Goal: Task Accomplishment & Management: Manage account settings

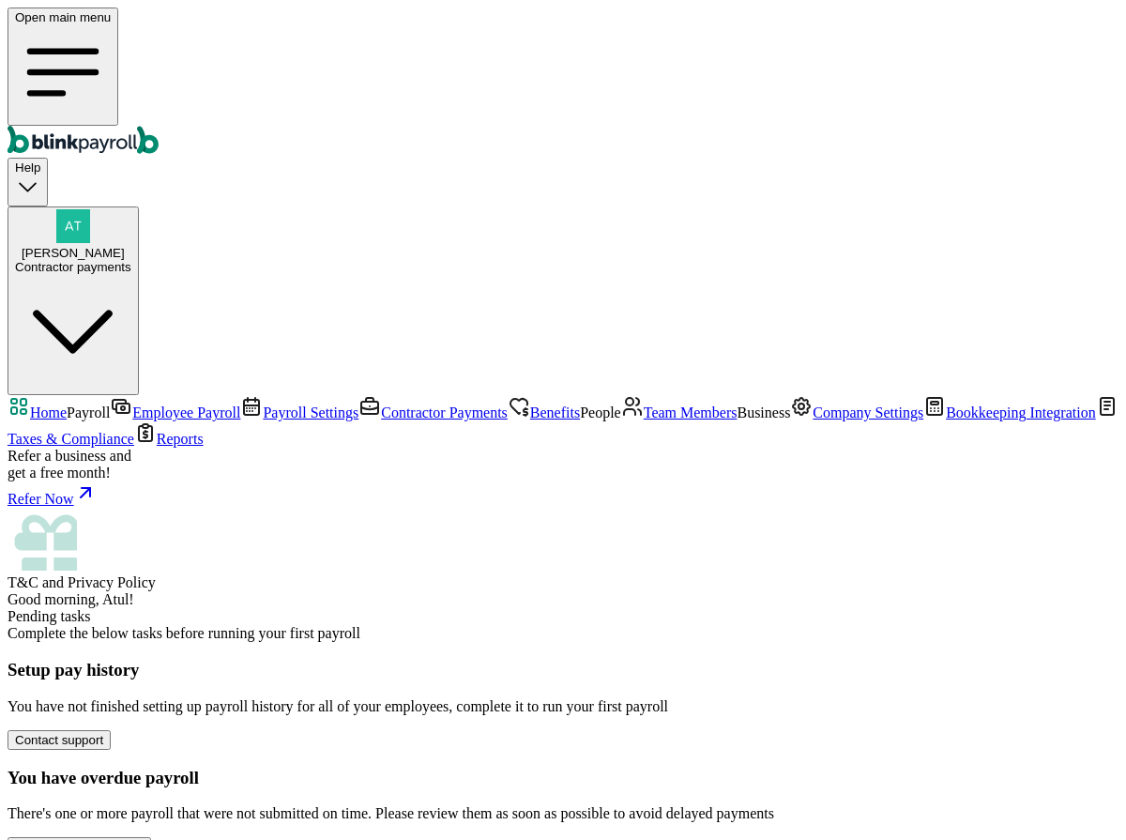
click at [132, 404] on span "Employee Payroll" at bounding box center [186, 412] width 108 height 16
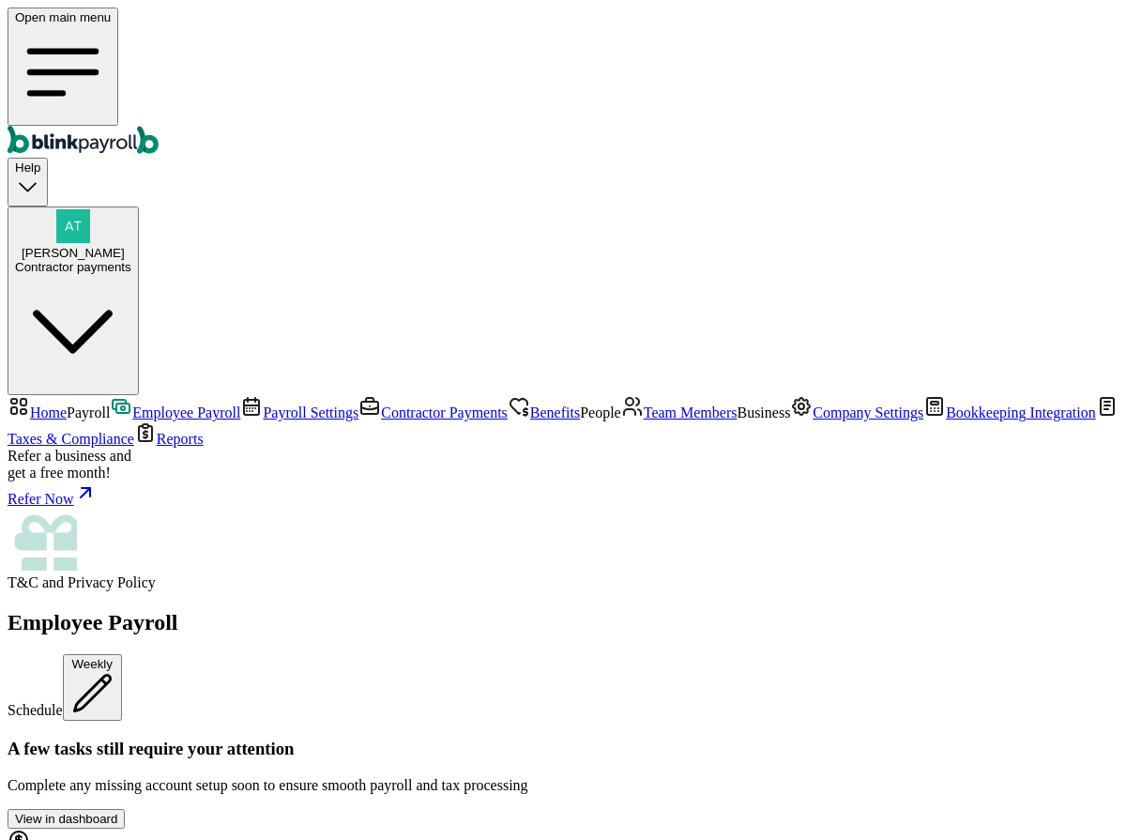
click at [67, 404] on link "Home" at bounding box center [37, 412] width 59 height 16
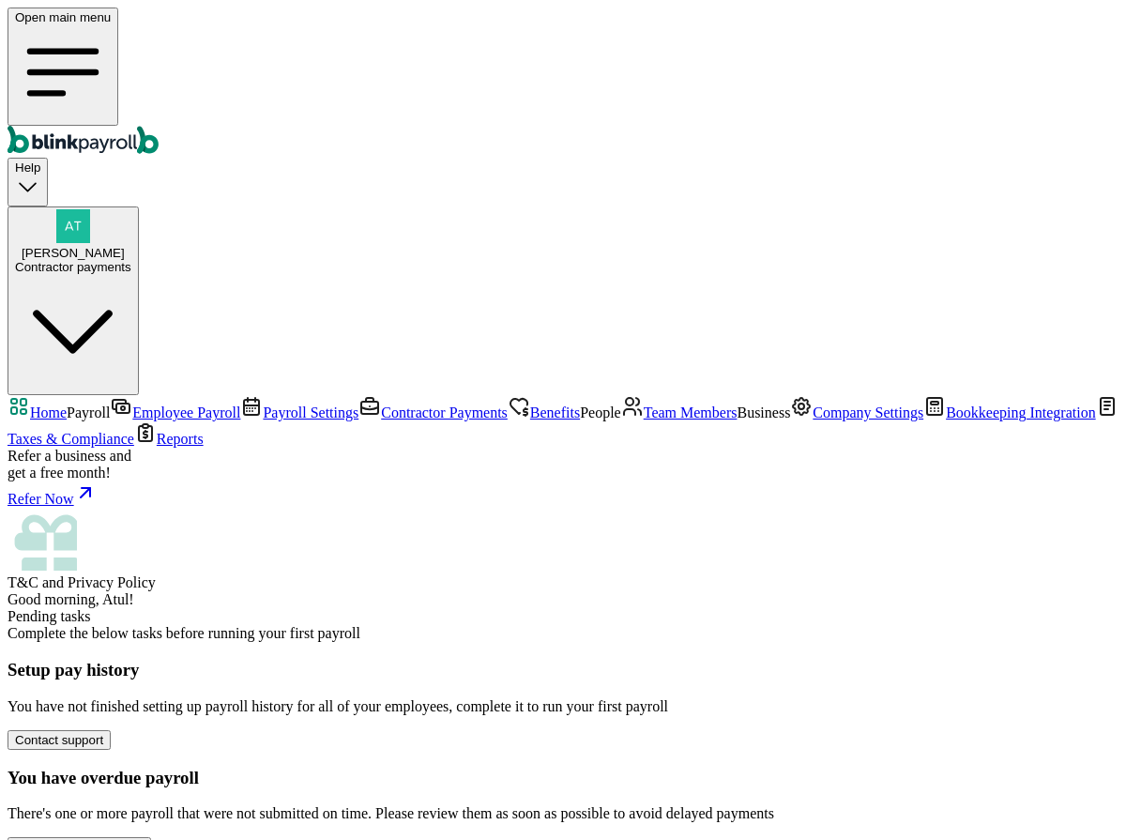
click at [135, 404] on span "Employee Payroll" at bounding box center [186, 412] width 108 height 16
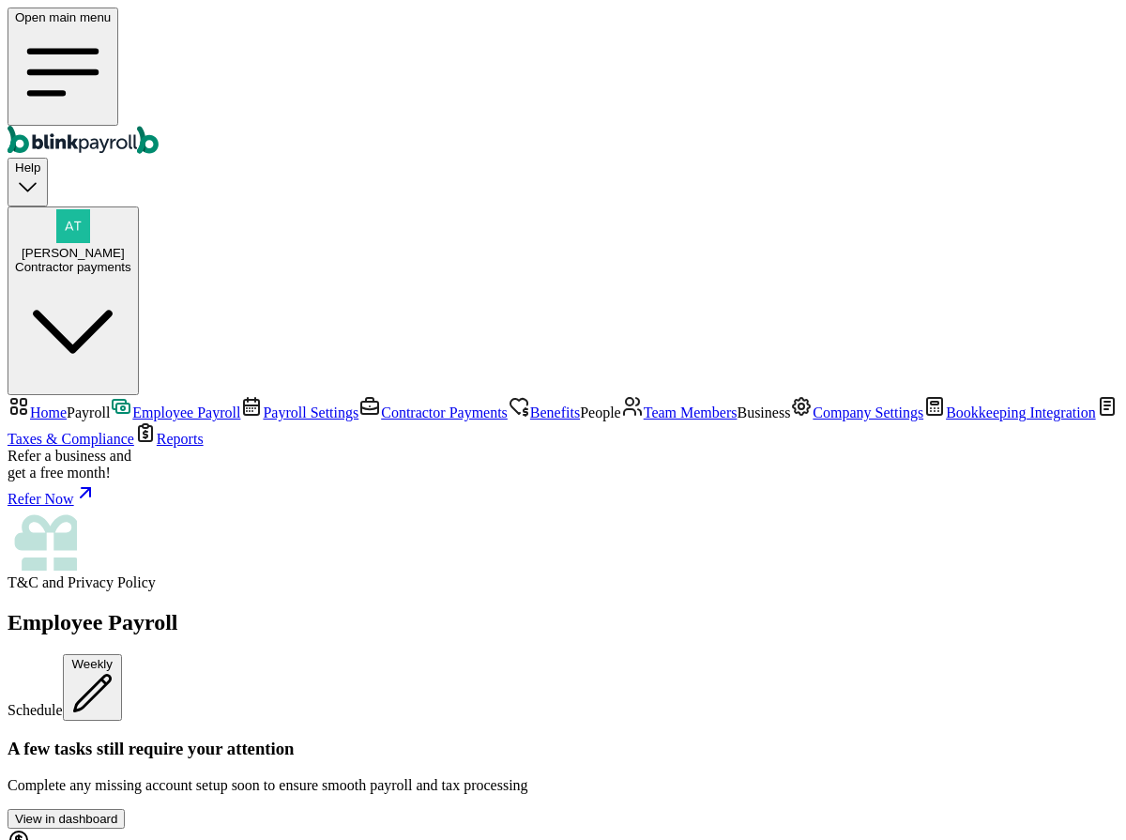
click at [125, 246] on span "[PERSON_NAME]" at bounding box center [73, 253] width 103 height 14
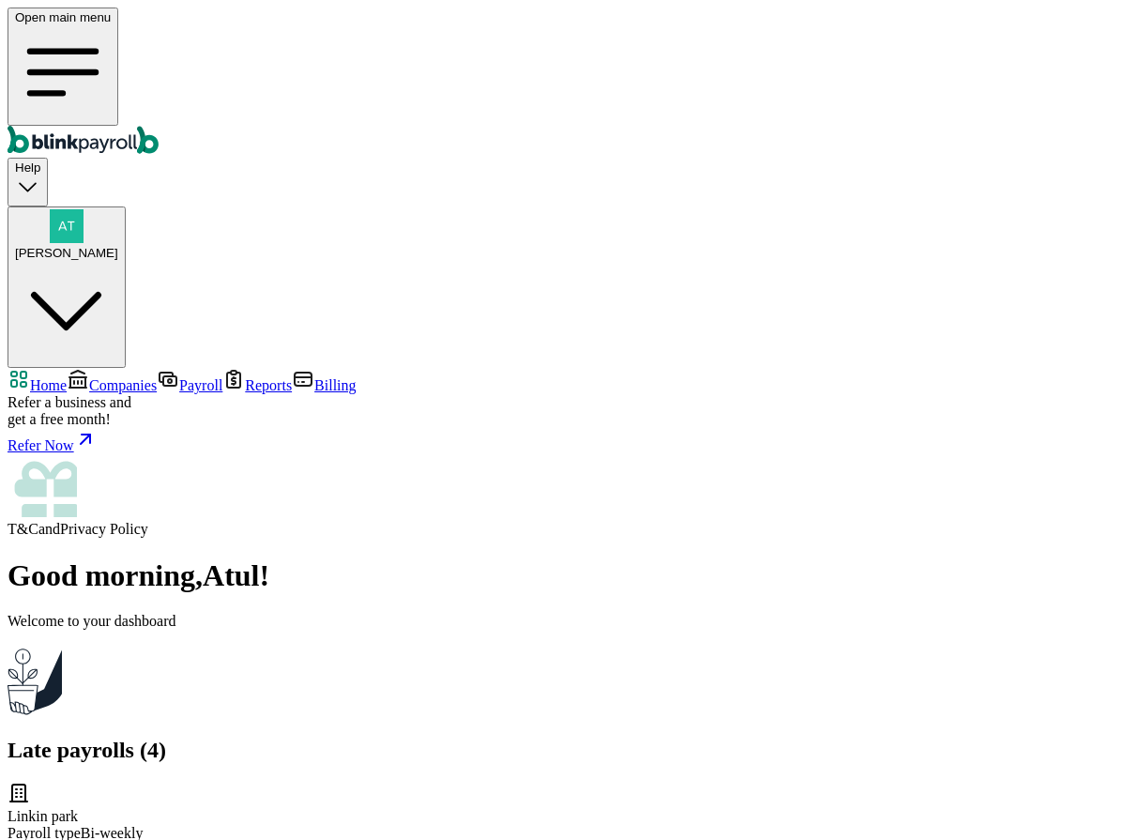
click at [124, 377] on span "Companies" at bounding box center [123, 385] width 68 height 16
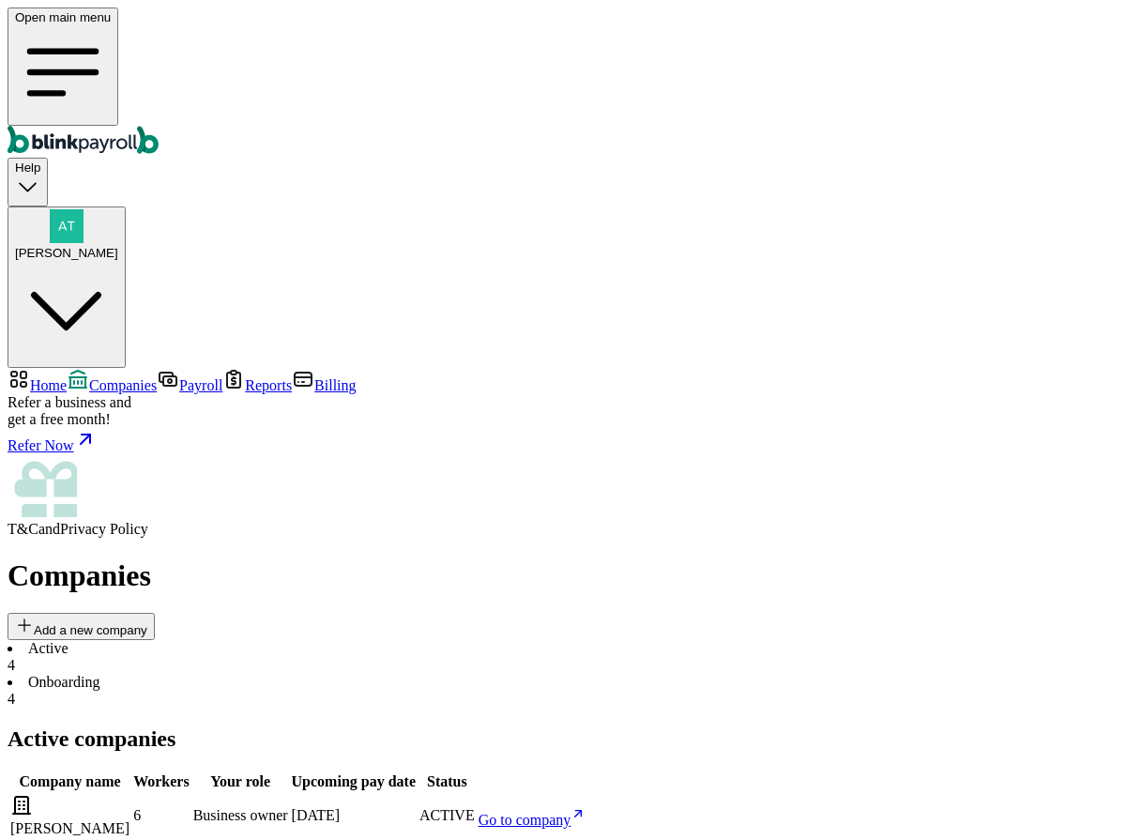
click at [571, 812] on span "Go to company" at bounding box center [525, 820] width 93 height 16
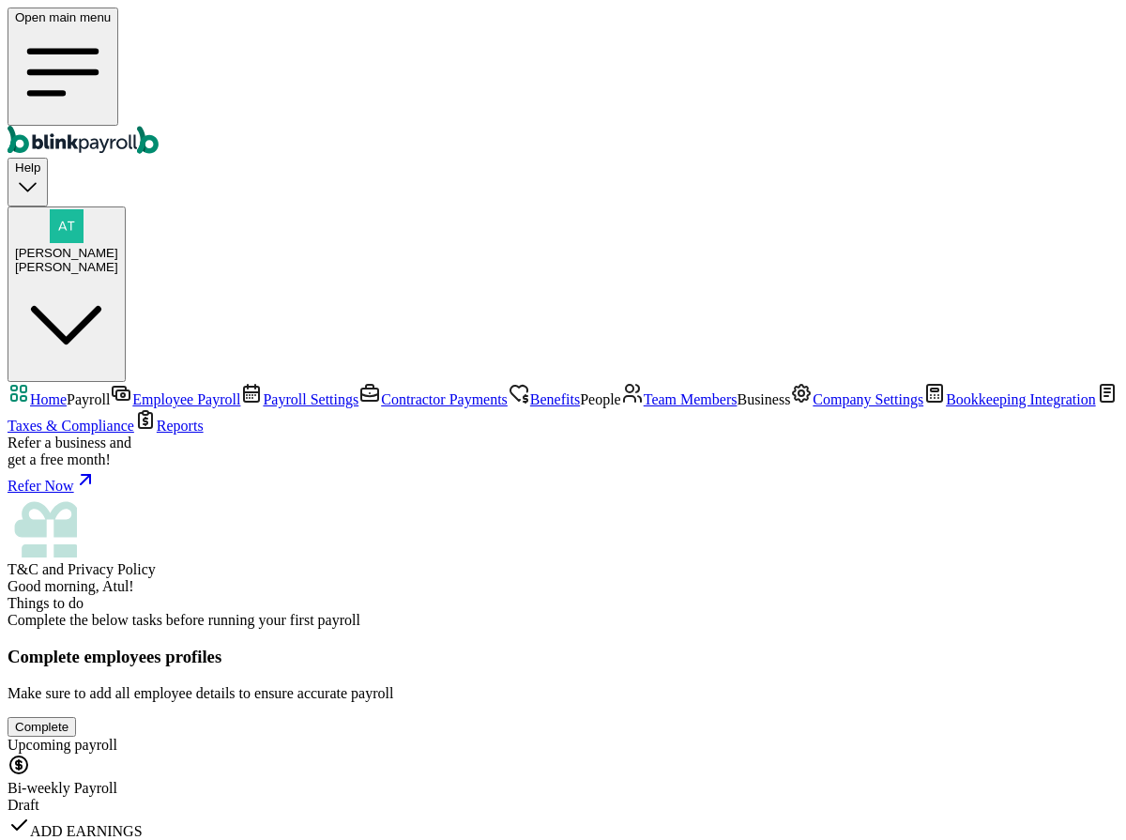
click at [128, 391] on link "Employee Payroll" at bounding box center [175, 399] width 130 height 16
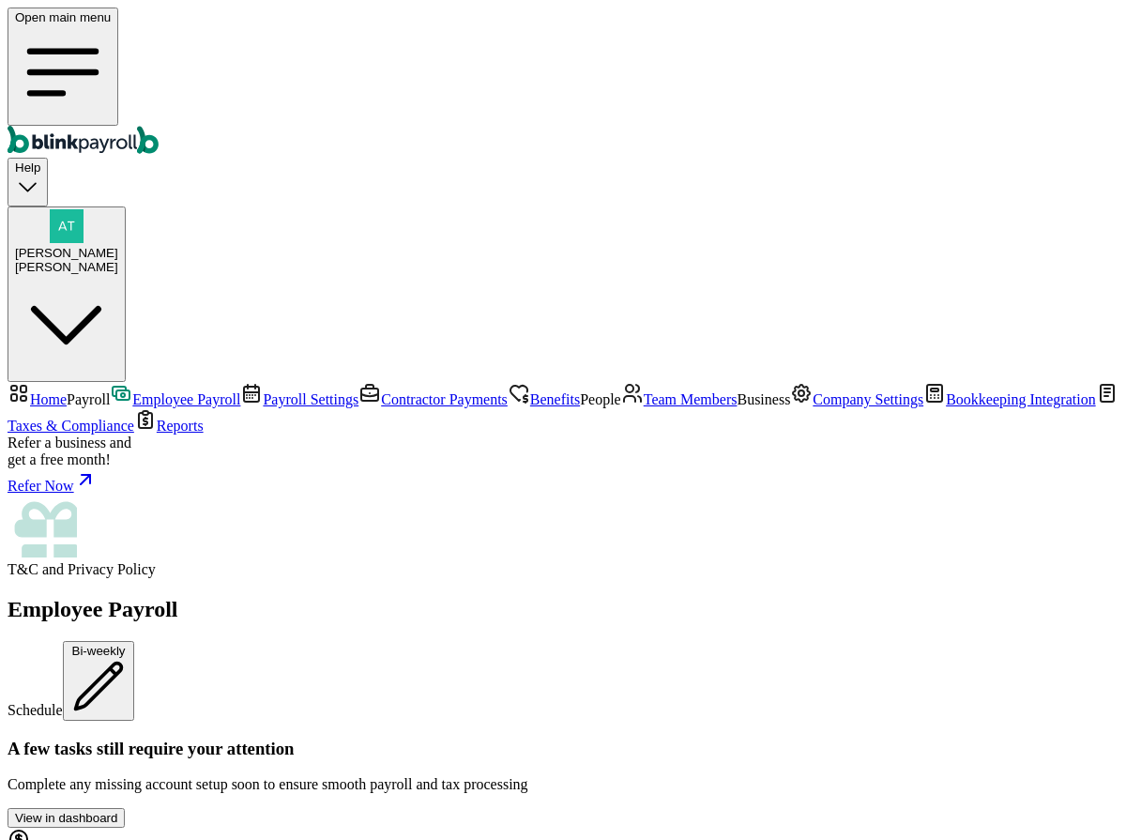
scroll to position [512, 0]
click at [240, 391] on link "Payroll Settings" at bounding box center [299, 399] width 118 height 16
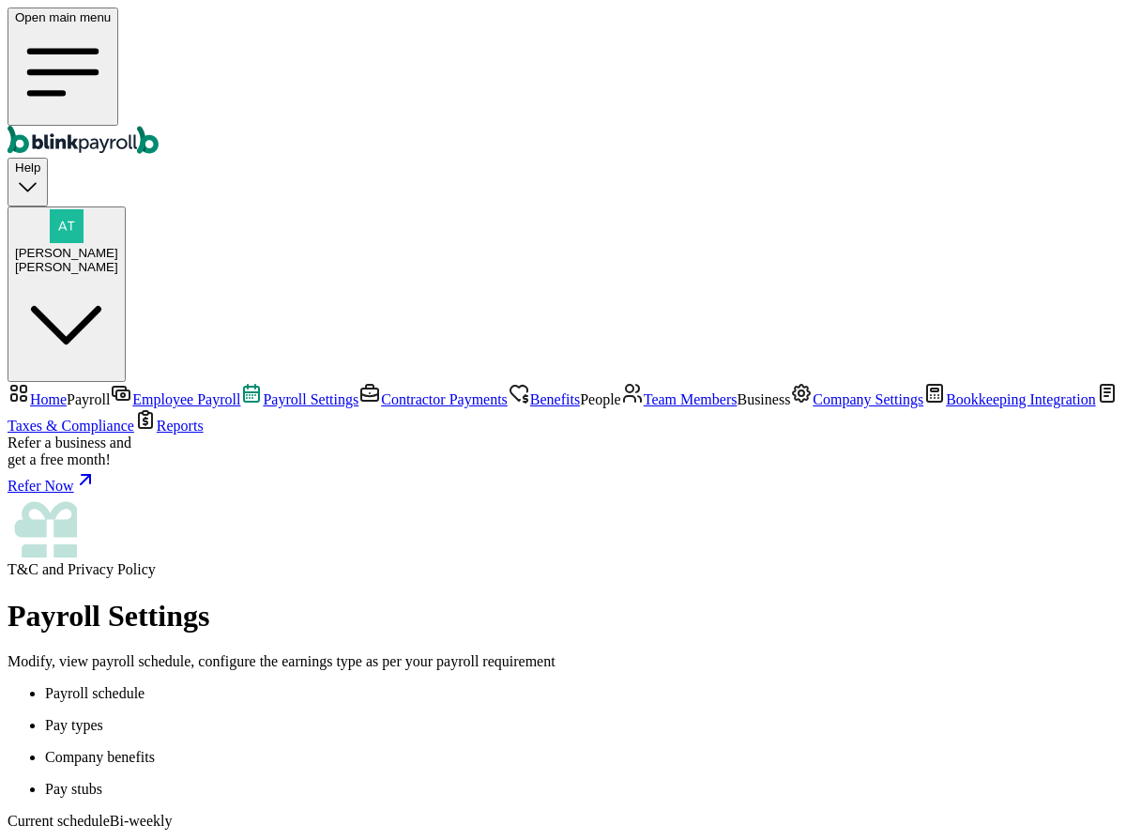
click at [132, 391] on span "Employee Payroll" at bounding box center [186, 399] width 108 height 16
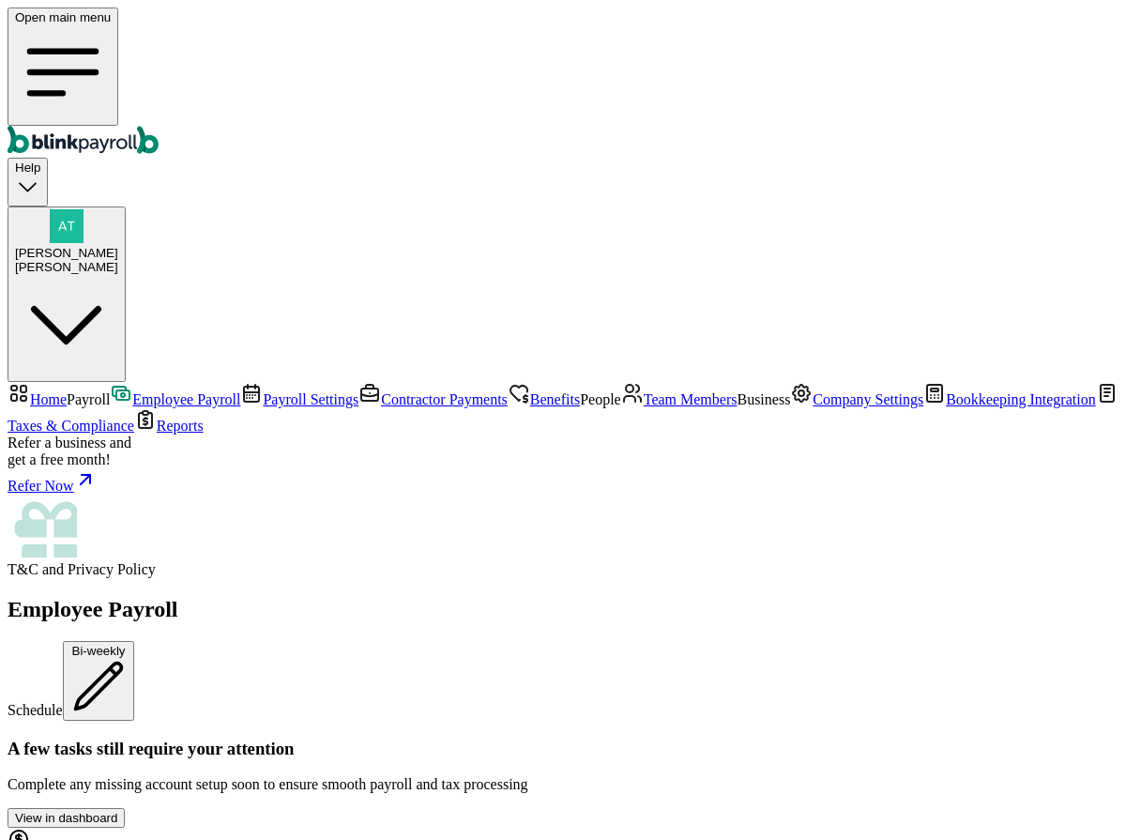
scroll to position [169, 0]
